Goal: Navigation & Orientation: Find specific page/section

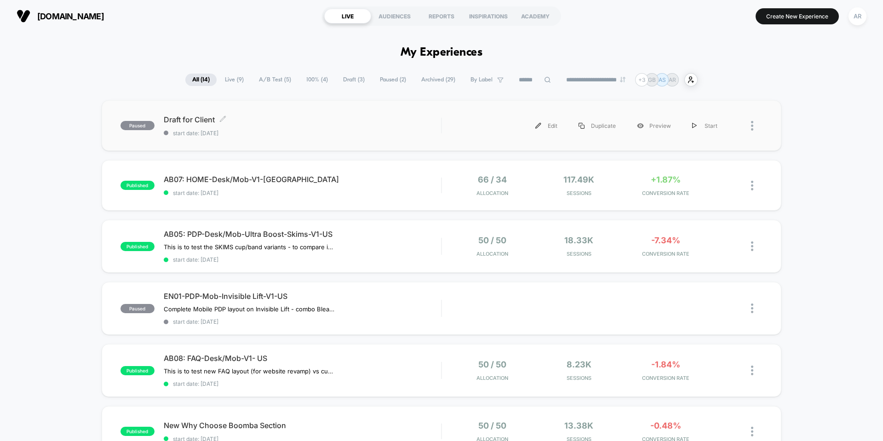
scroll to position [46, 0]
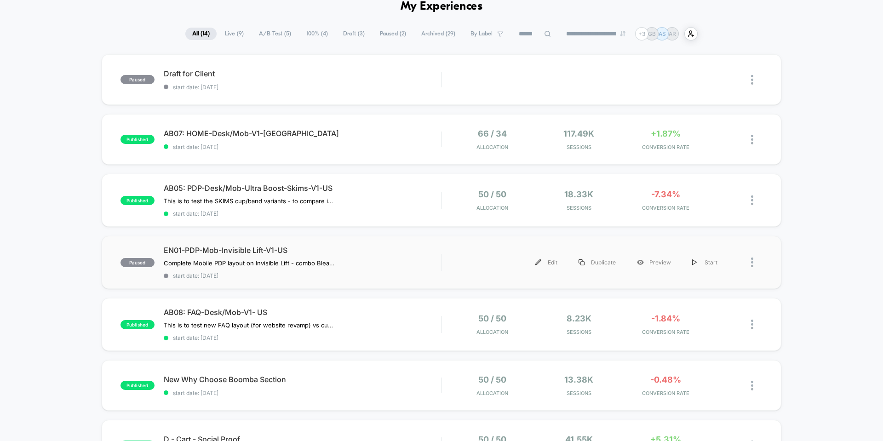
click at [379, 245] on div "paused EN01-PDP-Mob-Invisible Lift-V1-US Complete Mobile PDP layout on Invisibl…" at bounding box center [441, 262] width 679 height 53
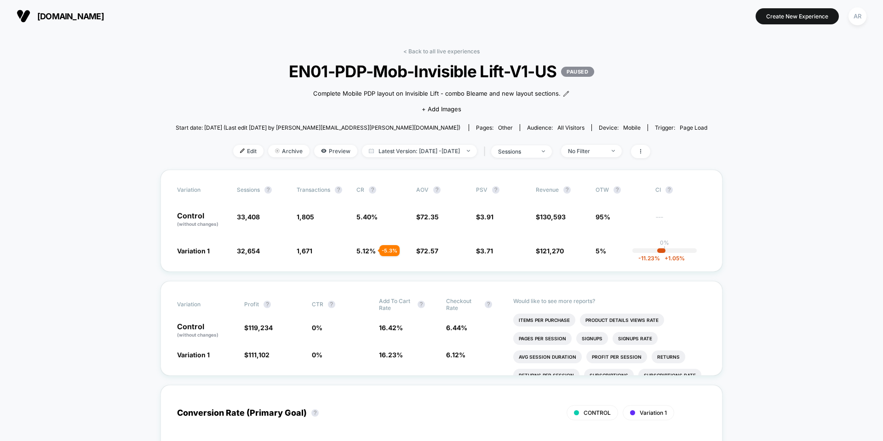
click at [865, 23] on button "AR" at bounding box center [856, 16] width 23 height 19
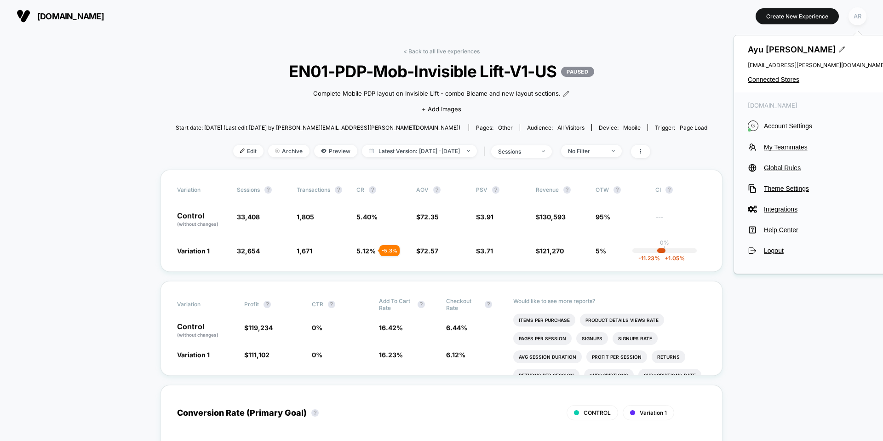
click at [864, 20] on div "AR" at bounding box center [857, 16] width 18 height 18
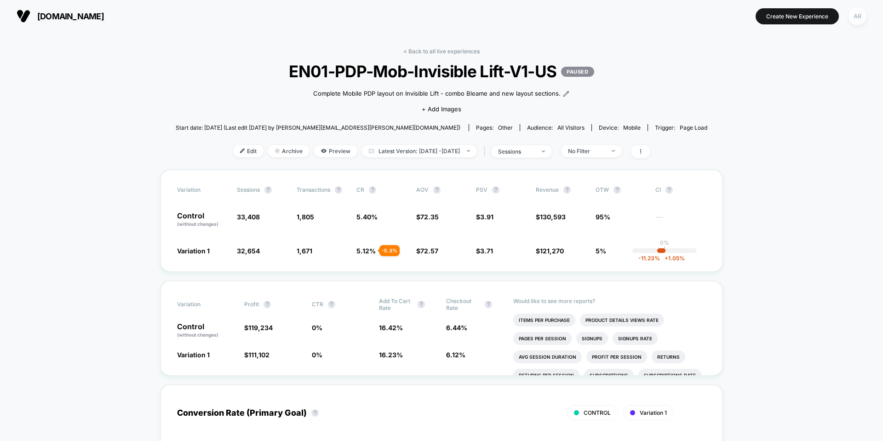
click at [863, 19] on div "AR" at bounding box center [857, 16] width 18 height 18
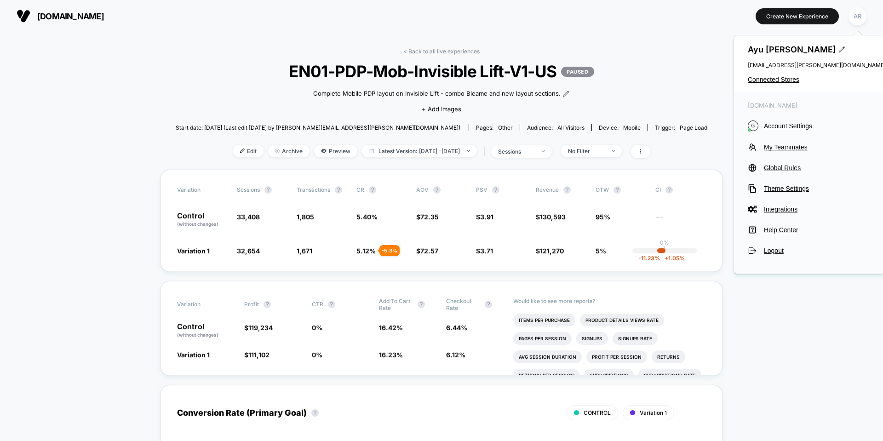
drag, startPoint x: 786, startPoint y: 123, endPoint x: 789, endPoint y: 87, distance: 36.5
click at [789, 87] on div "[PERSON_NAME] [EMAIL_ADDRESS][PERSON_NAME][DOMAIN_NAME] Connected Stores [DOMAI…" at bounding box center [816, 154] width 166 height 239
click at [783, 78] on span "Connected Stores" at bounding box center [816, 79] width 138 height 7
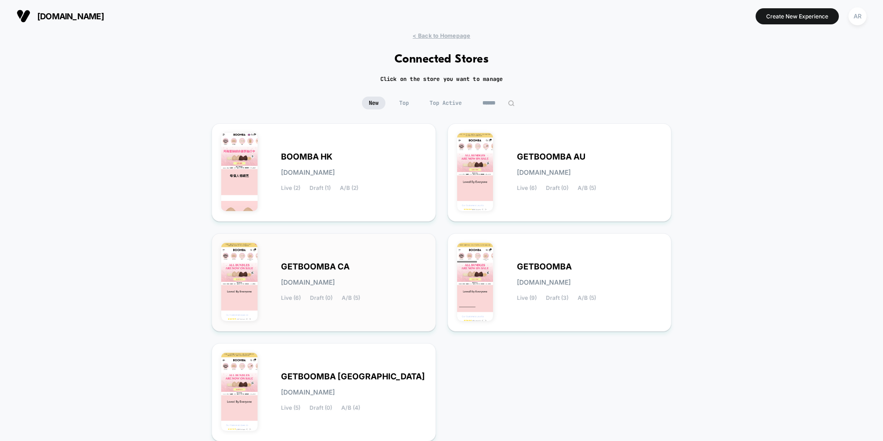
click at [318, 258] on div "GETBOOMBA CA [DOMAIN_NAME] Live (6) Draft (0) A/B (5)" at bounding box center [323, 282] width 205 height 79
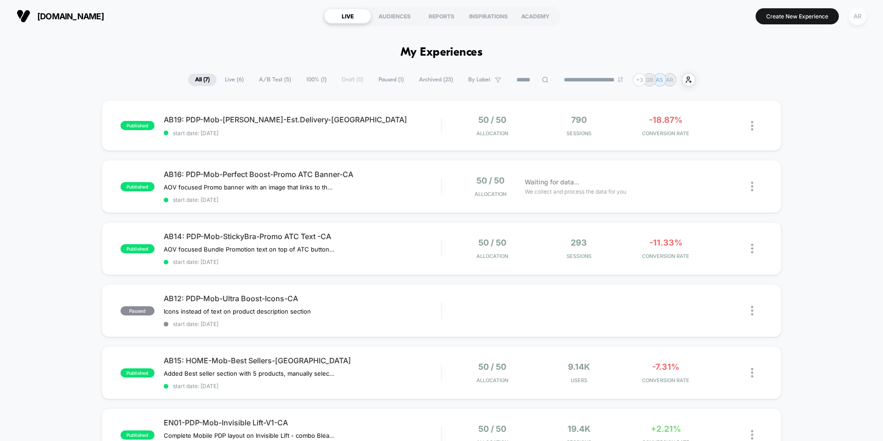
click at [855, 11] on div "AR" at bounding box center [857, 16] width 18 height 18
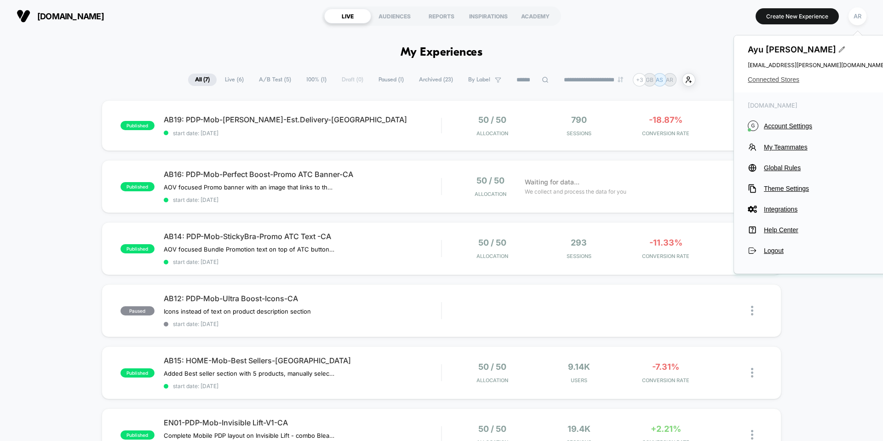
click at [765, 81] on span "Connected Stores" at bounding box center [816, 79] width 138 height 7
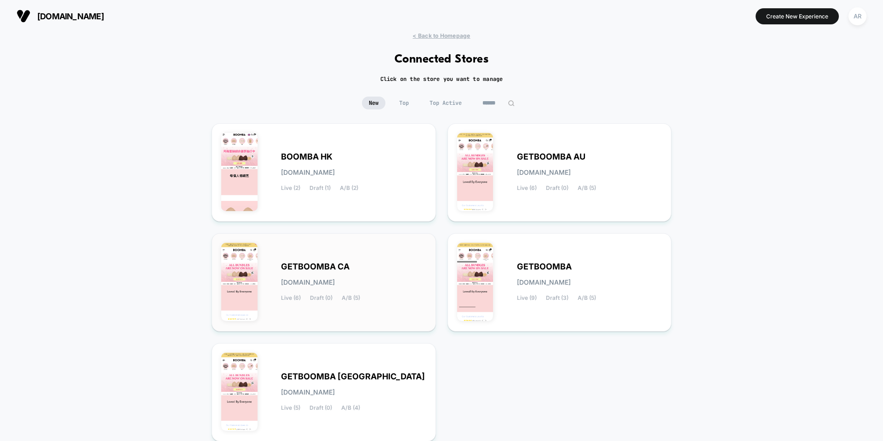
click at [383, 298] on div "GETBOOMBA CA [DOMAIN_NAME] Live (6) Draft (0) A/B (5)" at bounding box center [353, 282] width 145 height 38
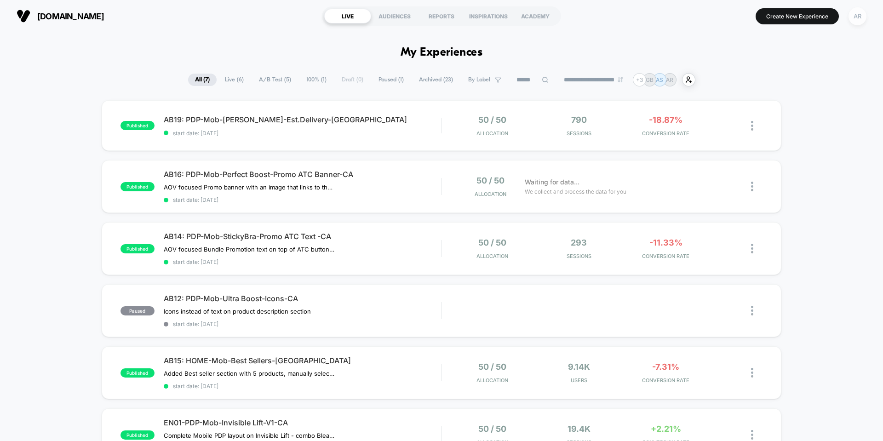
click at [861, 14] on div "AR" at bounding box center [857, 16] width 18 height 18
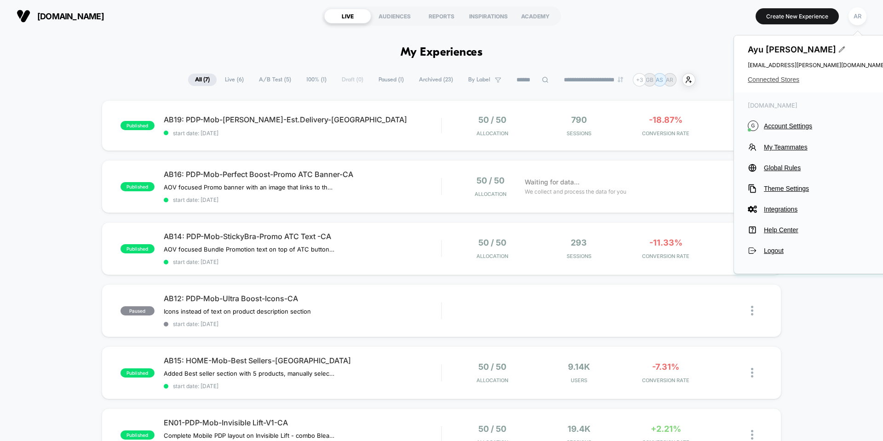
click at [774, 82] on span "Connected Stores" at bounding box center [816, 79] width 138 height 7
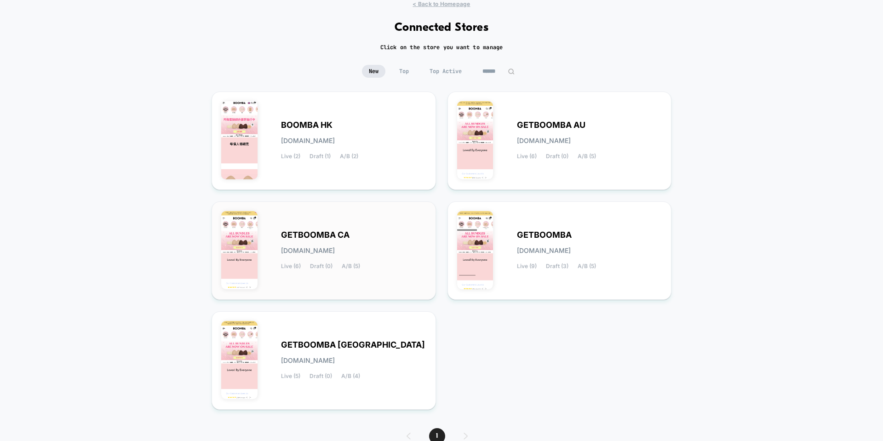
scroll to position [46, 0]
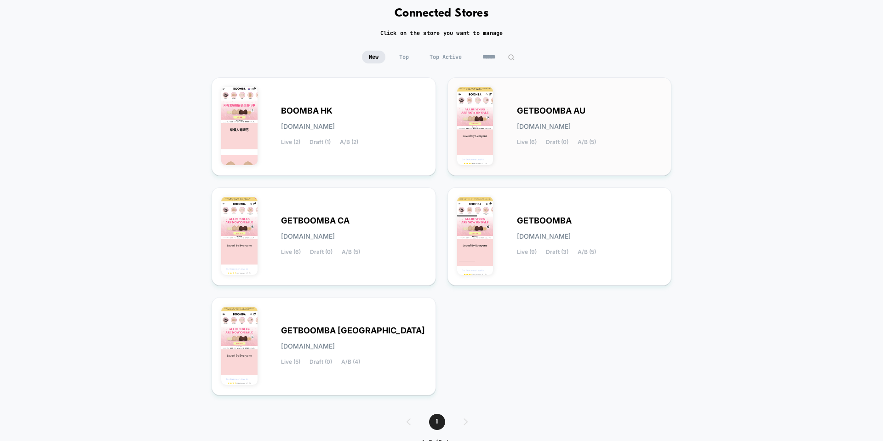
click at [615, 125] on div "GETBOOMBA AU [DOMAIN_NAME] Live (6) Draft (0) A/B (5)" at bounding box center [589, 127] width 145 height 38
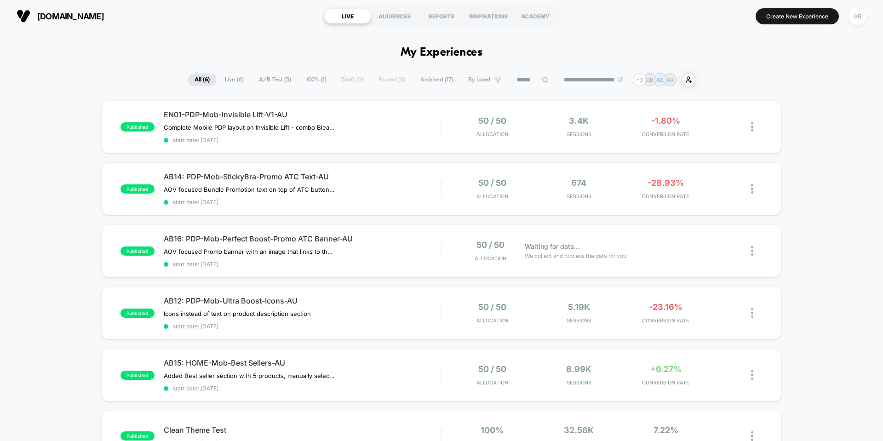
click at [856, 23] on div "AR" at bounding box center [857, 16] width 18 height 18
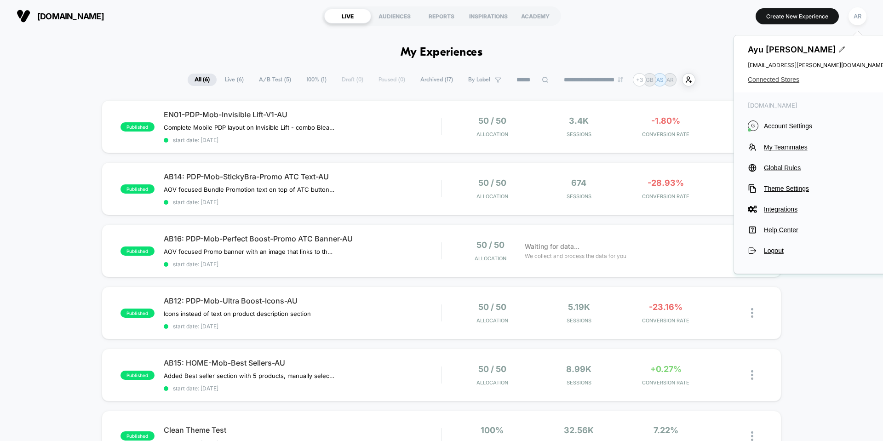
click at [793, 81] on span "Connected Stores" at bounding box center [816, 79] width 138 height 7
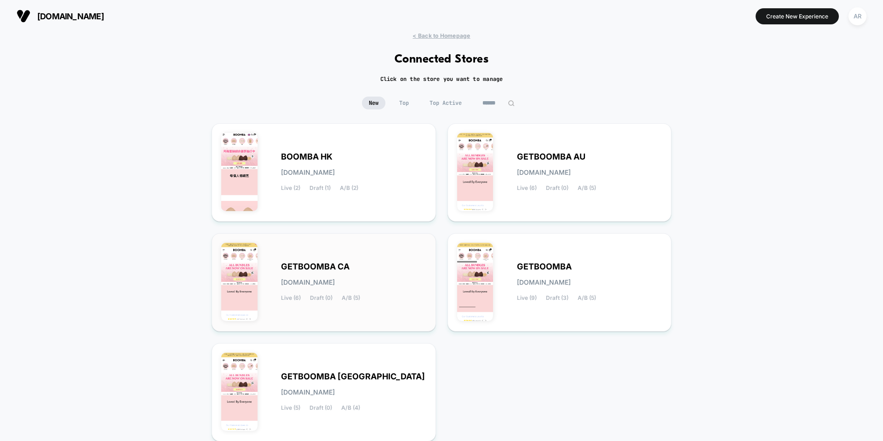
scroll to position [46, 0]
